Goal: Transaction & Acquisition: Purchase product/service

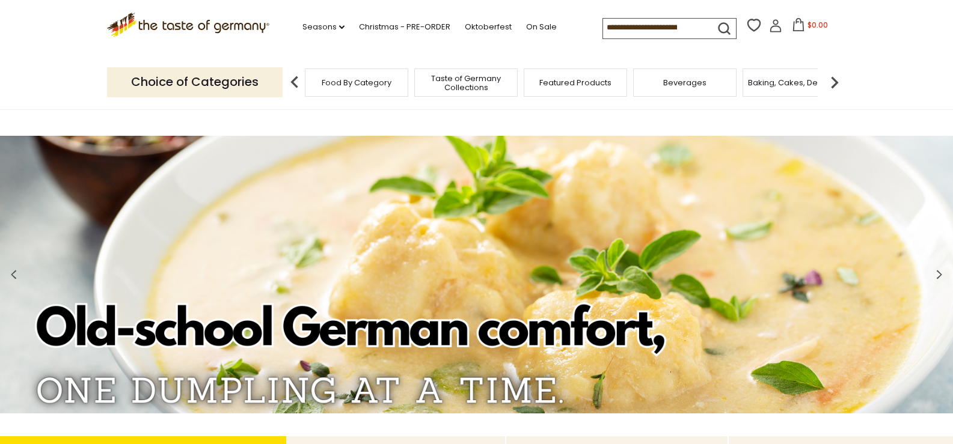
click at [661, 28] on input at bounding box center [654, 27] width 102 height 17
type input "*****"
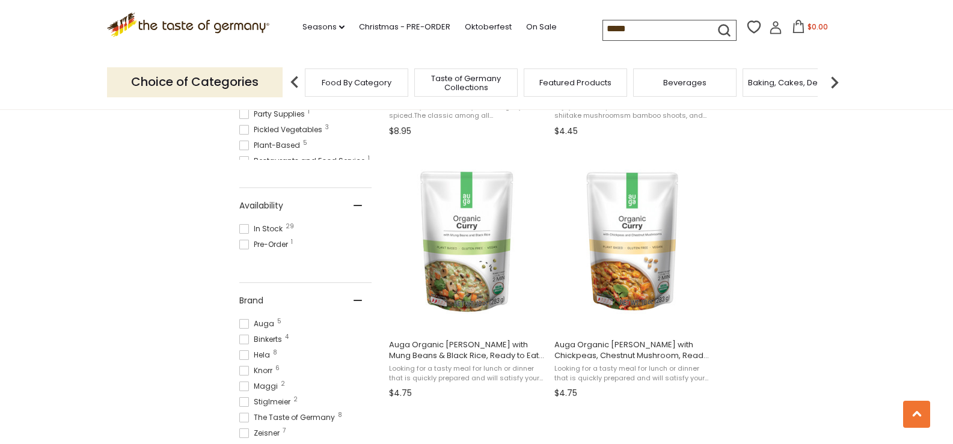
scroll to position [601, 0]
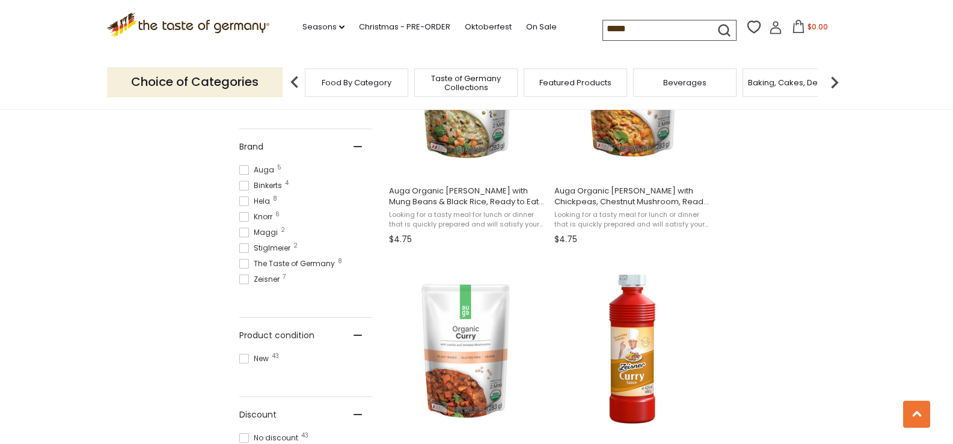
click at [603, 35] on input "*****" at bounding box center [654, 28] width 102 height 17
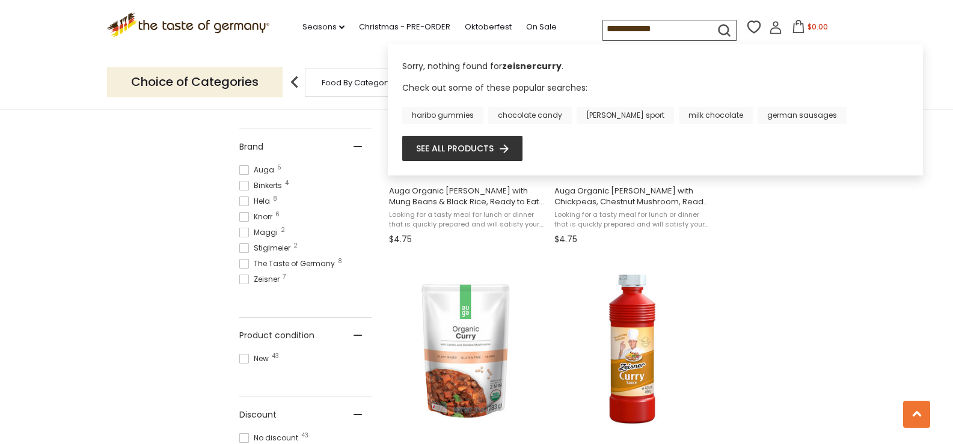
type input "**********"
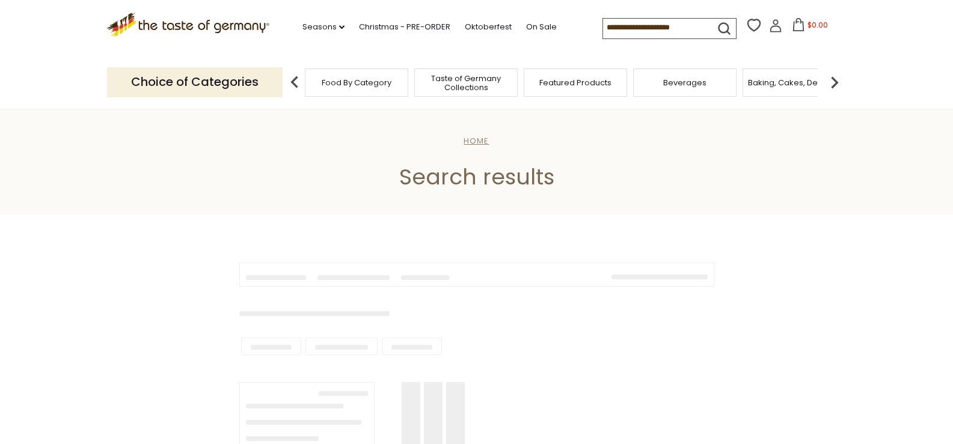
type input "**********"
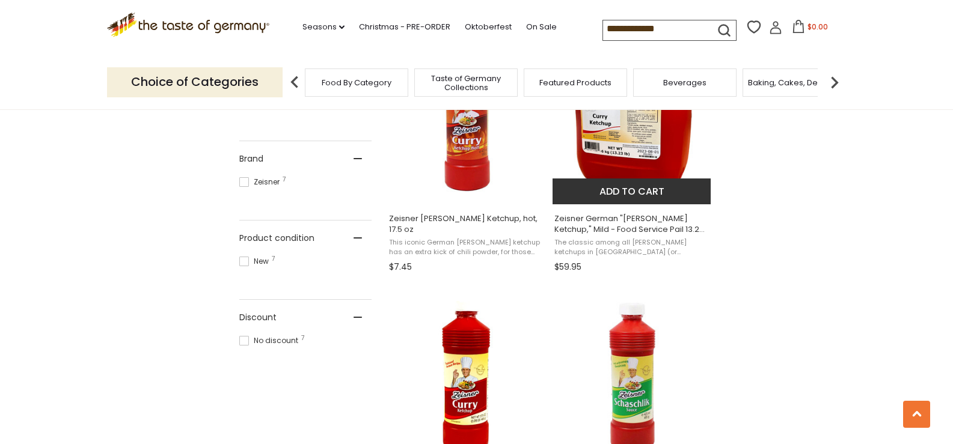
scroll to position [601, 0]
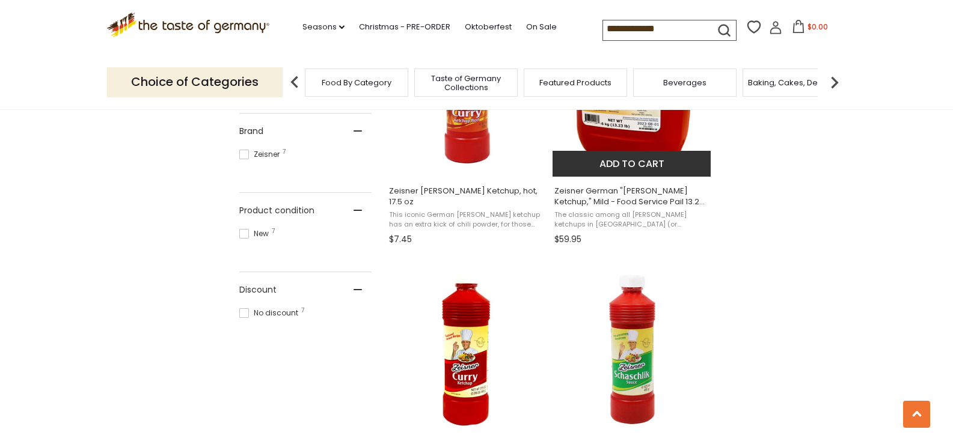
click at [622, 144] on img "Zeisner German" at bounding box center [631, 86] width 159 height 159
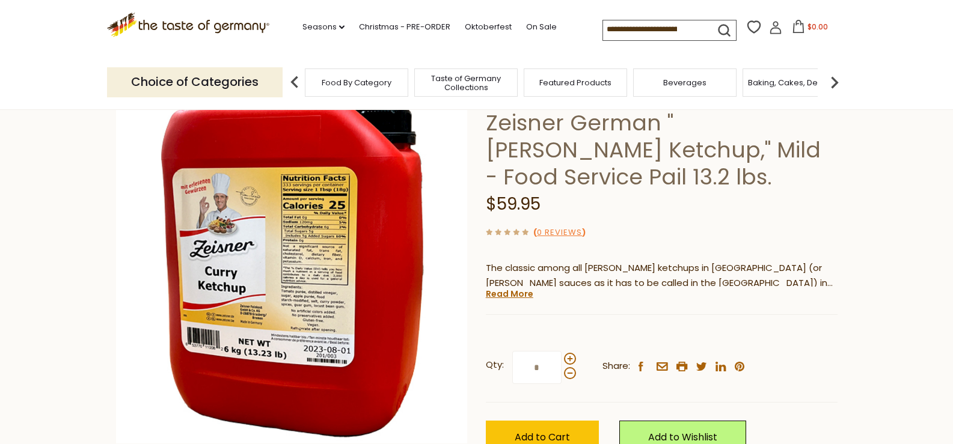
scroll to position [200, 0]
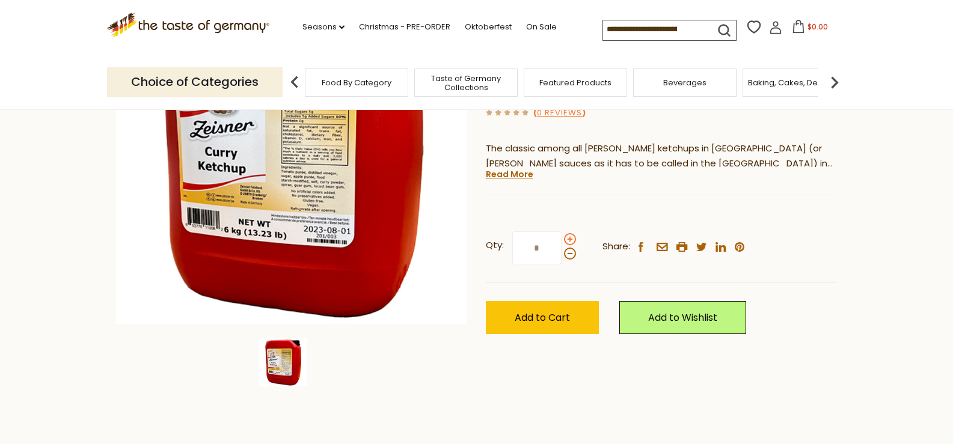
click at [572, 233] on span at bounding box center [570, 239] width 12 height 12
click at [562, 231] on input "*" at bounding box center [536, 247] width 49 height 33
click at [526, 311] on span "Add to Cart" at bounding box center [542, 318] width 55 height 14
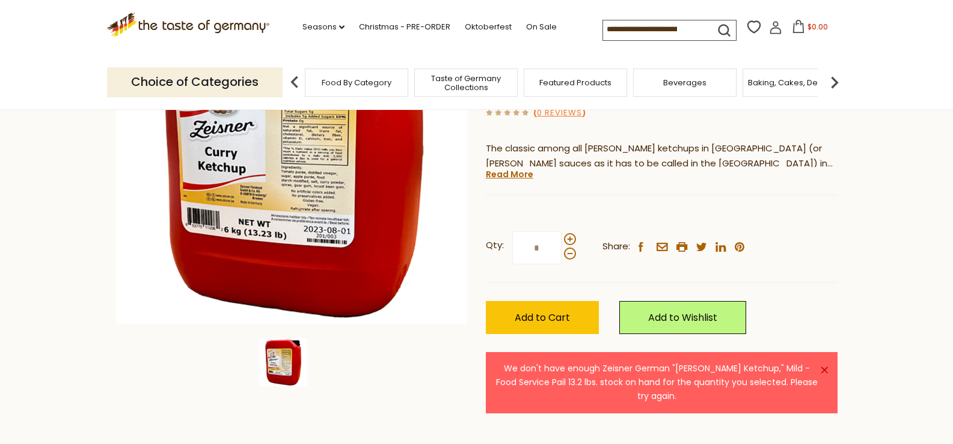
click at [826, 367] on link "×" at bounding box center [824, 370] width 7 height 7
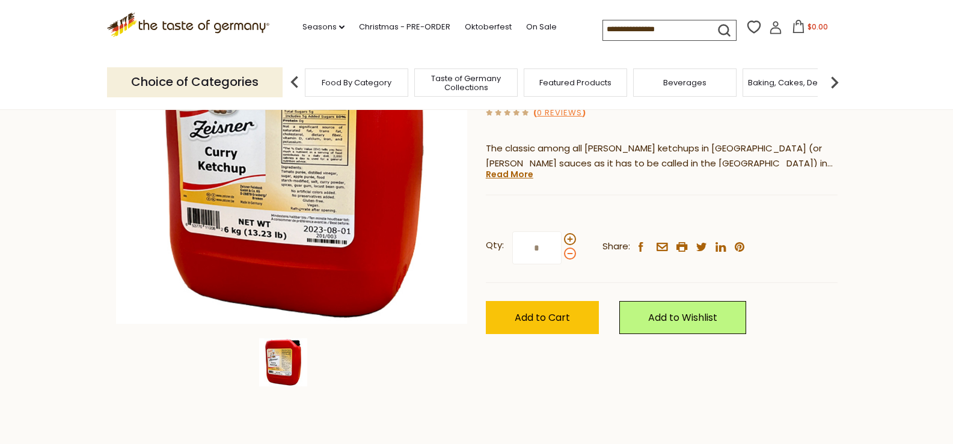
click at [568, 248] on span at bounding box center [570, 254] width 12 height 12
click at [562, 231] on input "*" at bounding box center [536, 247] width 49 height 33
type input "*"
click at [566, 311] on span "Add to Cart" at bounding box center [542, 318] width 55 height 14
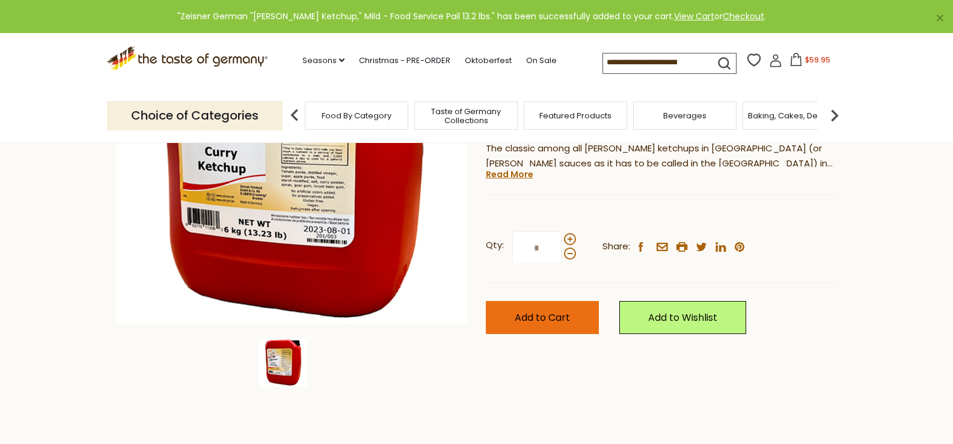
click at [530, 301] on button "Add to Cart" at bounding box center [542, 317] width 113 height 33
click at [812, 60] on span "$119.90" at bounding box center [817, 60] width 25 height 10
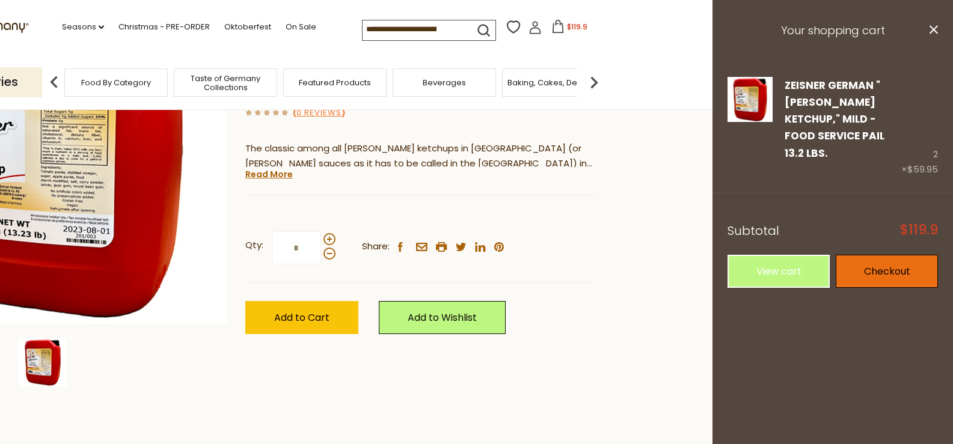
click at [878, 256] on link "Checkout" at bounding box center [887, 271] width 102 height 33
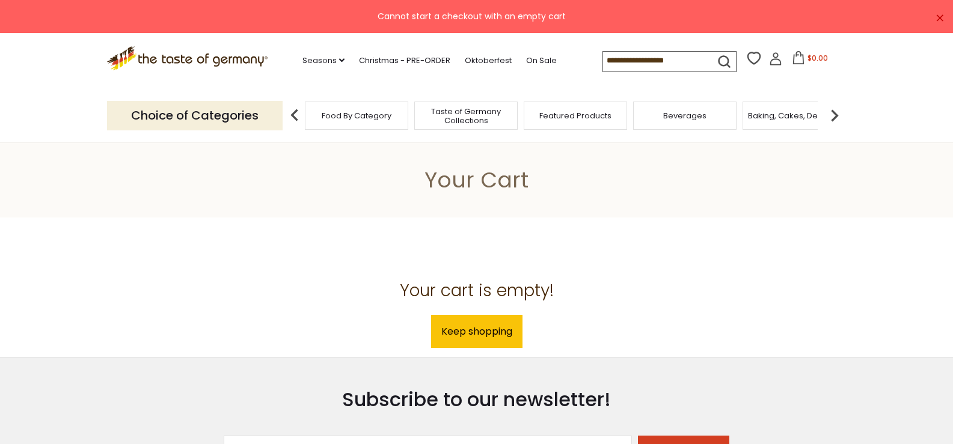
click at [663, 62] on input at bounding box center [654, 60] width 102 height 17
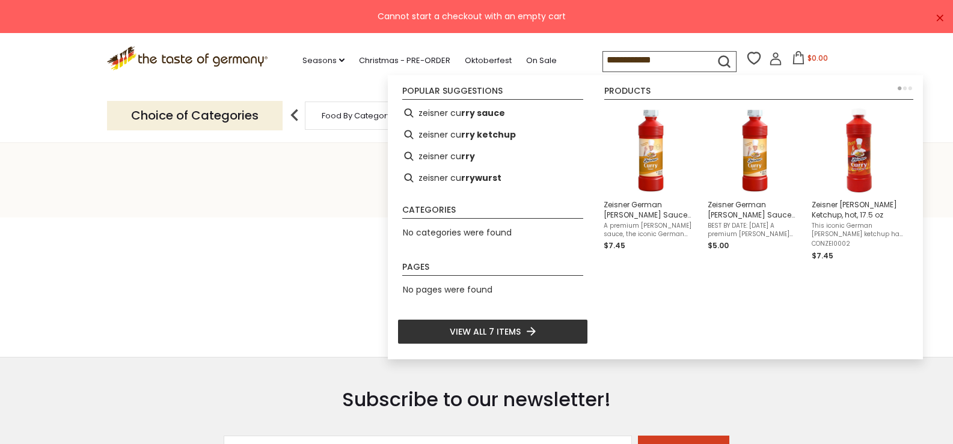
type input "**********"
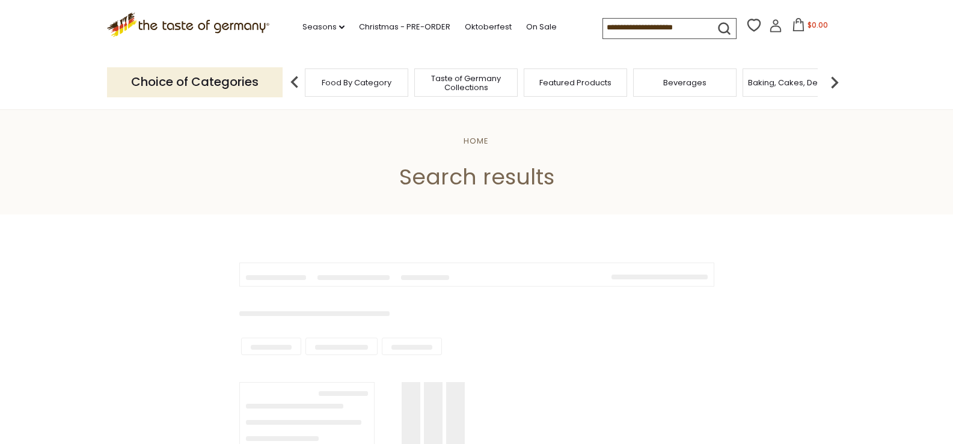
type input "**********"
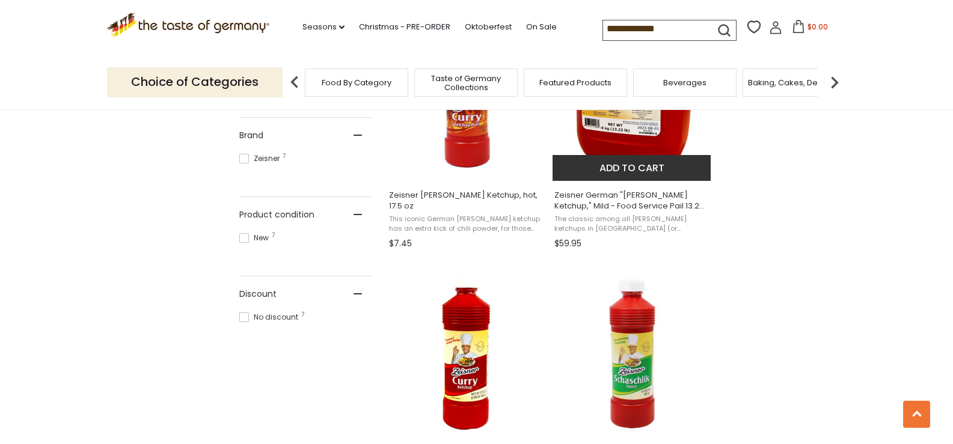
scroll to position [601, 0]
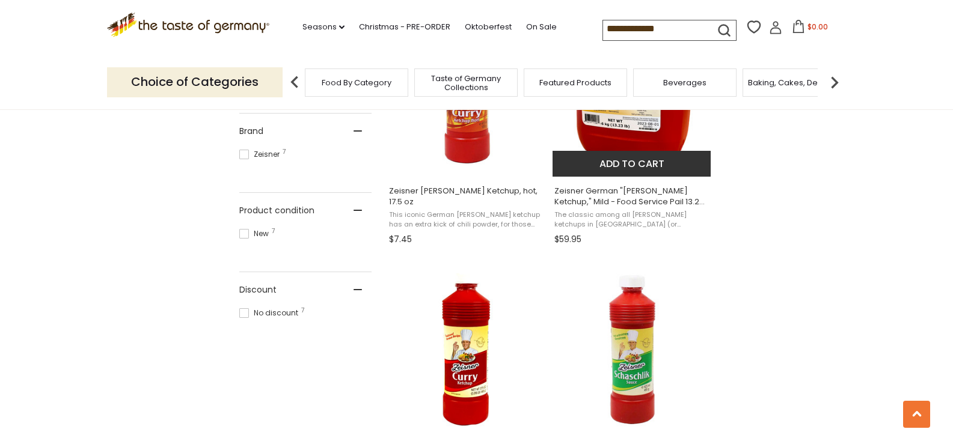
click at [628, 163] on button "Add to cart" at bounding box center [631, 164] width 158 height 26
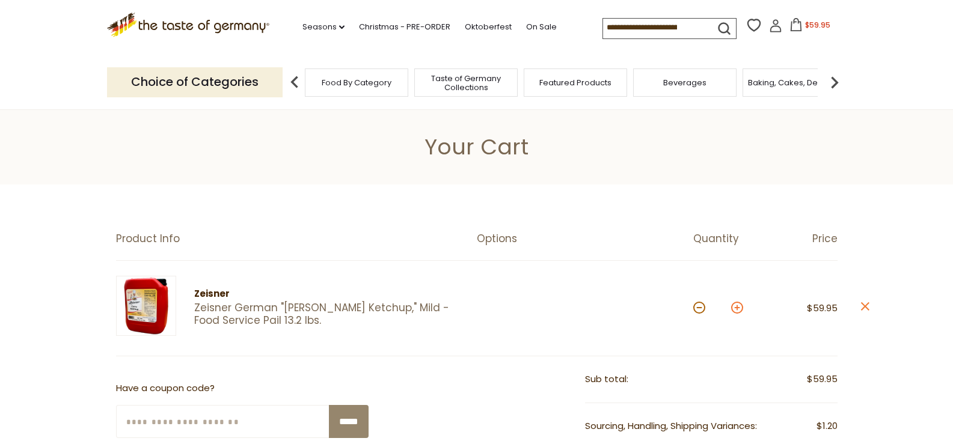
click at [733, 307] on button at bounding box center [737, 308] width 12 height 12
click at [735, 308] on button at bounding box center [737, 308] width 12 height 12
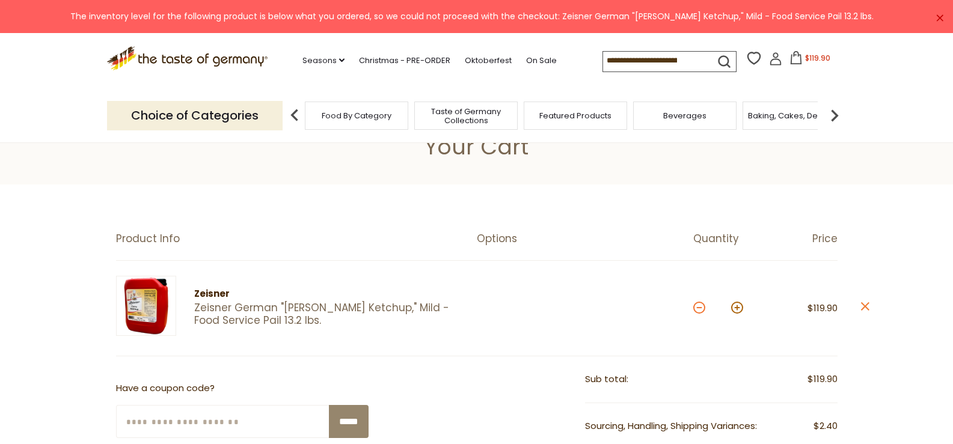
click at [698, 310] on button at bounding box center [699, 308] width 12 height 12
type input "*"
click at [699, 309] on button at bounding box center [699, 308] width 12 height 12
type input "*"
click at [941, 20] on link "×" at bounding box center [939, 17] width 7 height 7
